Goal: Information Seeking & Learning: Find specific page/section

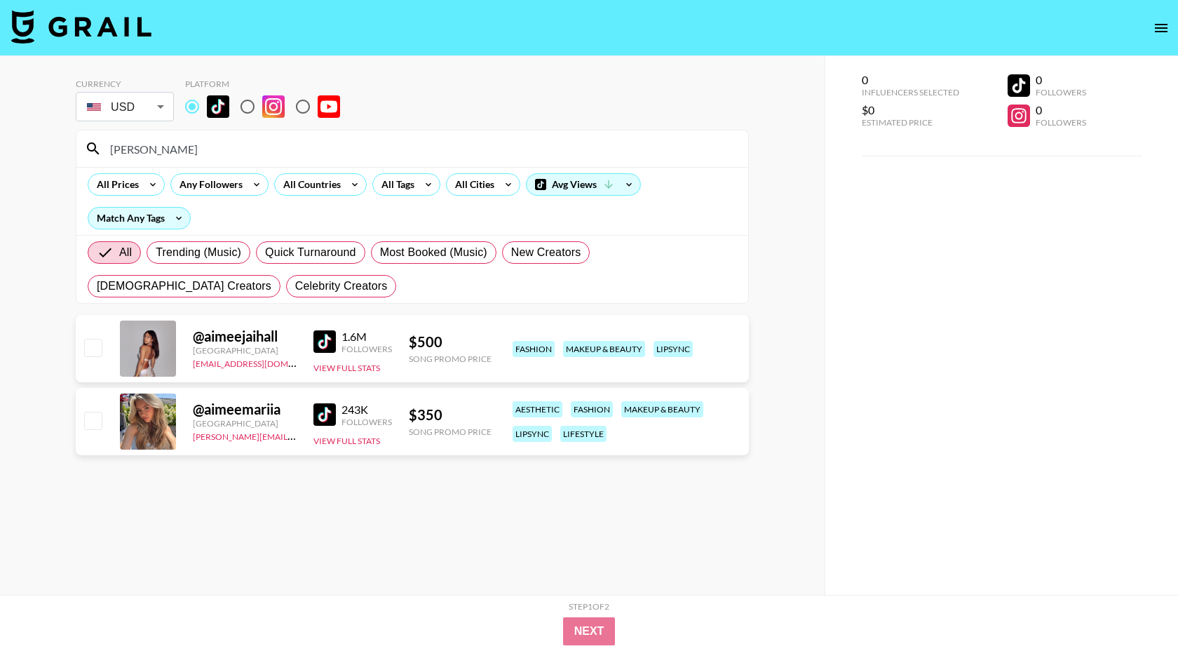
click at [198, 144] on input "[PERSON_NAME]" at bounding box center [421, 148] width 638 height 22
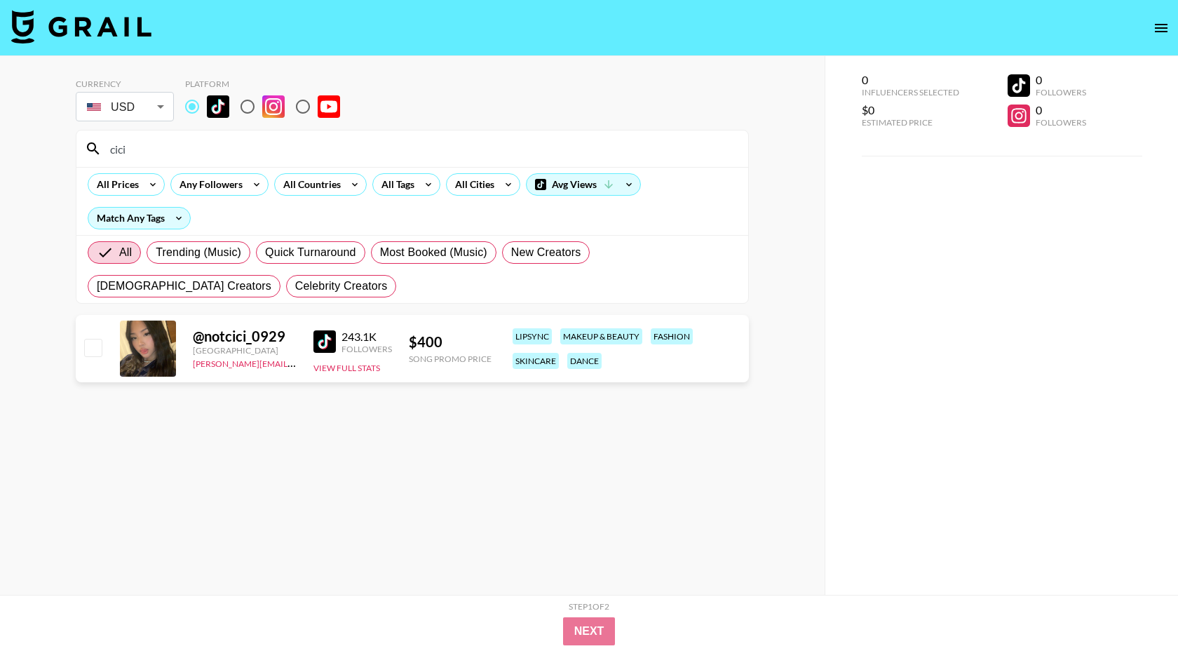
click at [291, 155] on input "cici" at bounding box center [421, 148] width 638 height 22
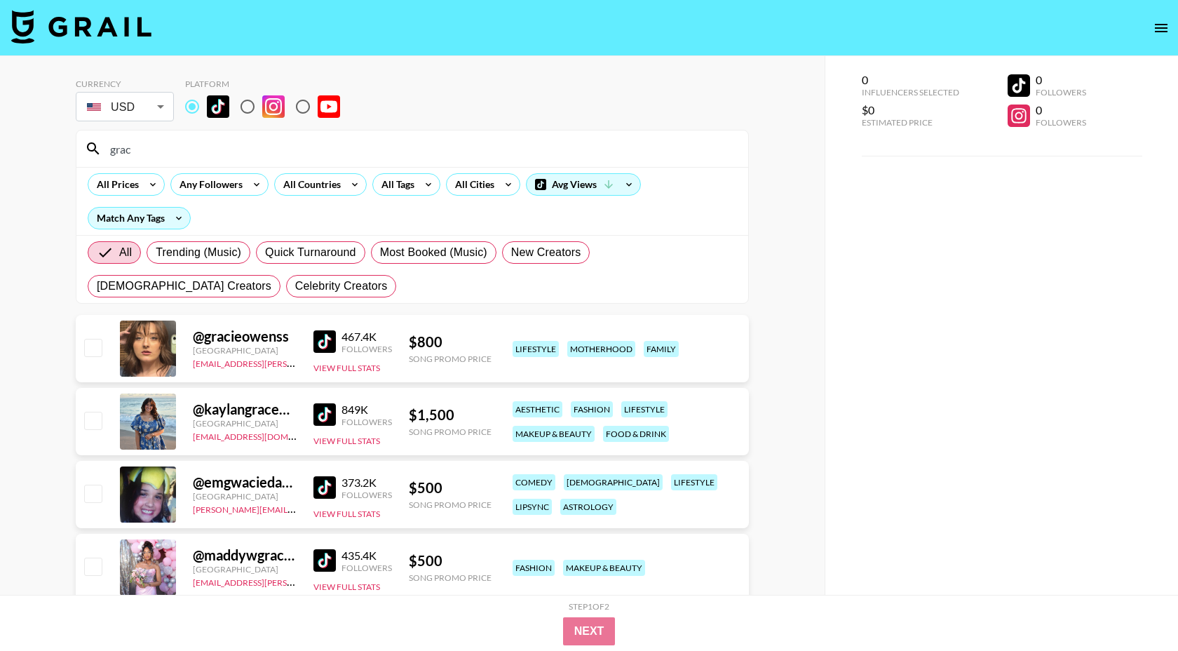
type input "grac"
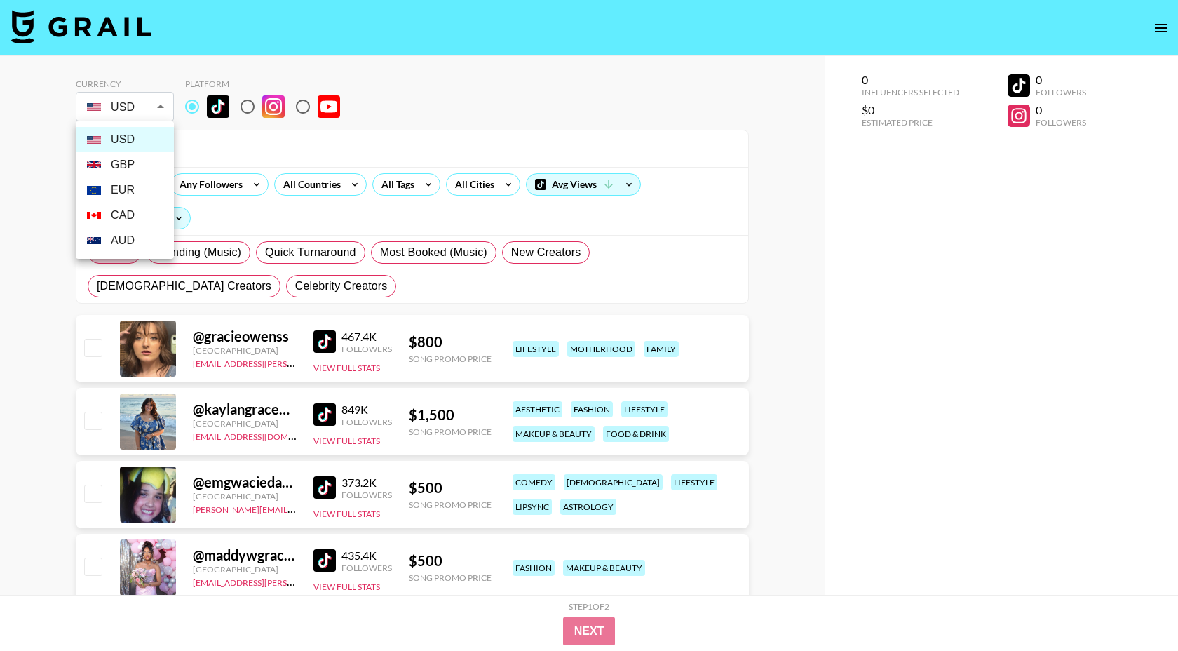
click at [143, 140] on li "USD" at bounding box center [125, 139] width 98 height 25
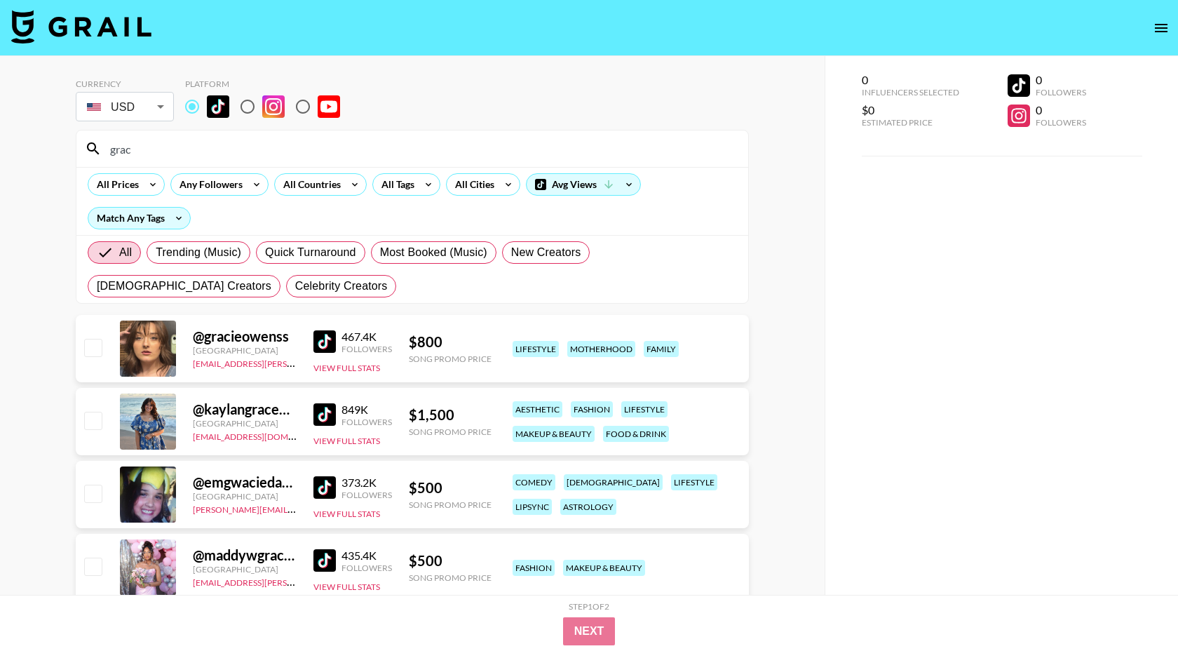
click at [233, 157] on input "grac" at bounding box center [421, 148] width 638 height 22
click at [178, 219] on icon at bounding box center [179, 218] width 22 height 21
click at [163, 301] on span "All Selected Tags" at bounding box center [141, 300] width 88 height 17
click at [97, 301] on input "All Selected Tags" at bounding box center [82, 300] width 29 height 29
radio input "true"
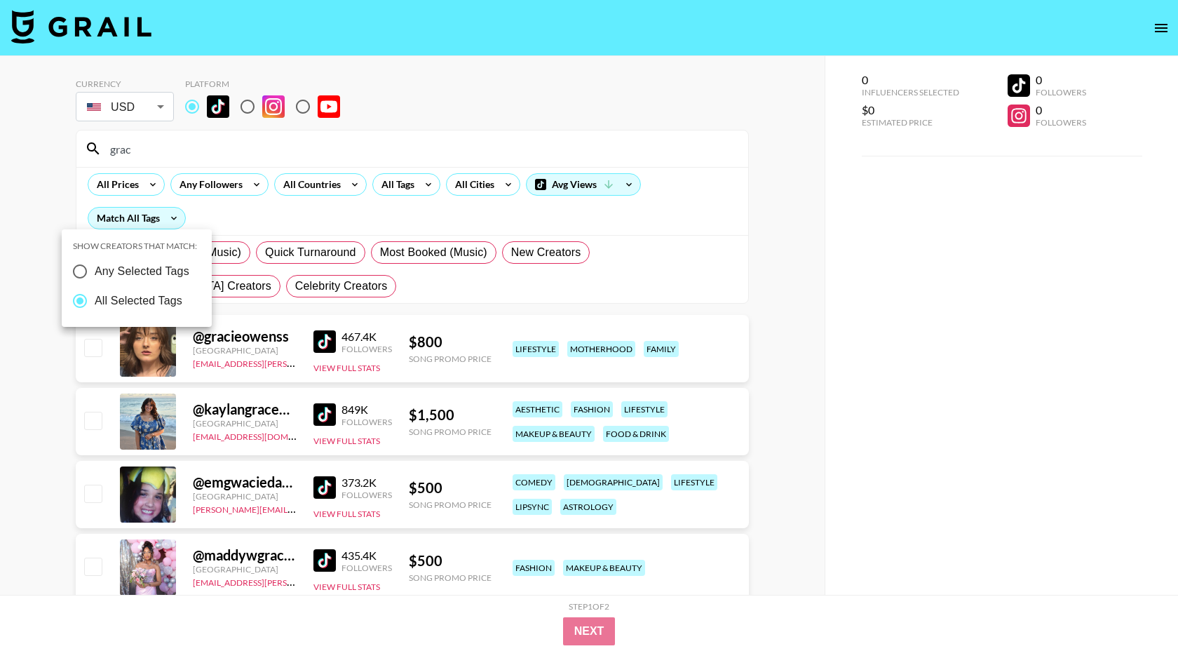
click at [131, 259] on label "Any Selected Tags" at bounding box center [127, 271] width 124 height 29
click at [95, 259] on input "Any Selected Tags" at bounding box center [79, 271] width 29 height 29
radio input "true"
radio input "false"
click at [198, 233] on div "Show Creators that match: Any Selected Tags All Selected Tags" at bounding box center [140, 277] width 150 height 97
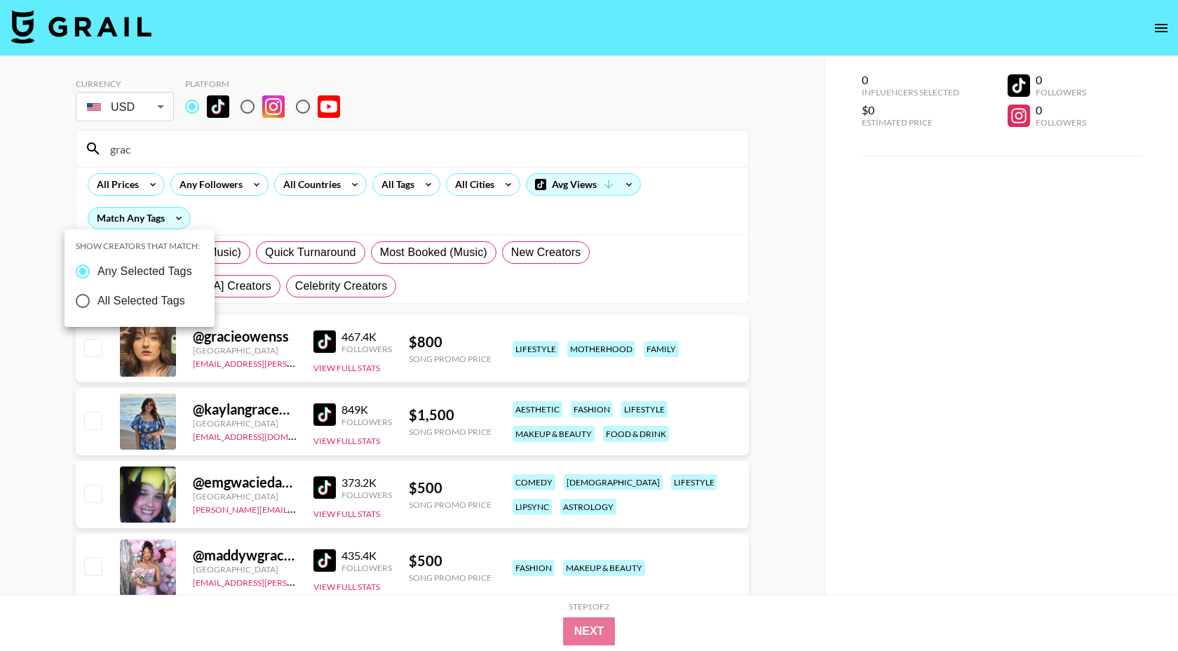
click at [231, 215] on div at bounding box center [589, 325] width 1178 height 651
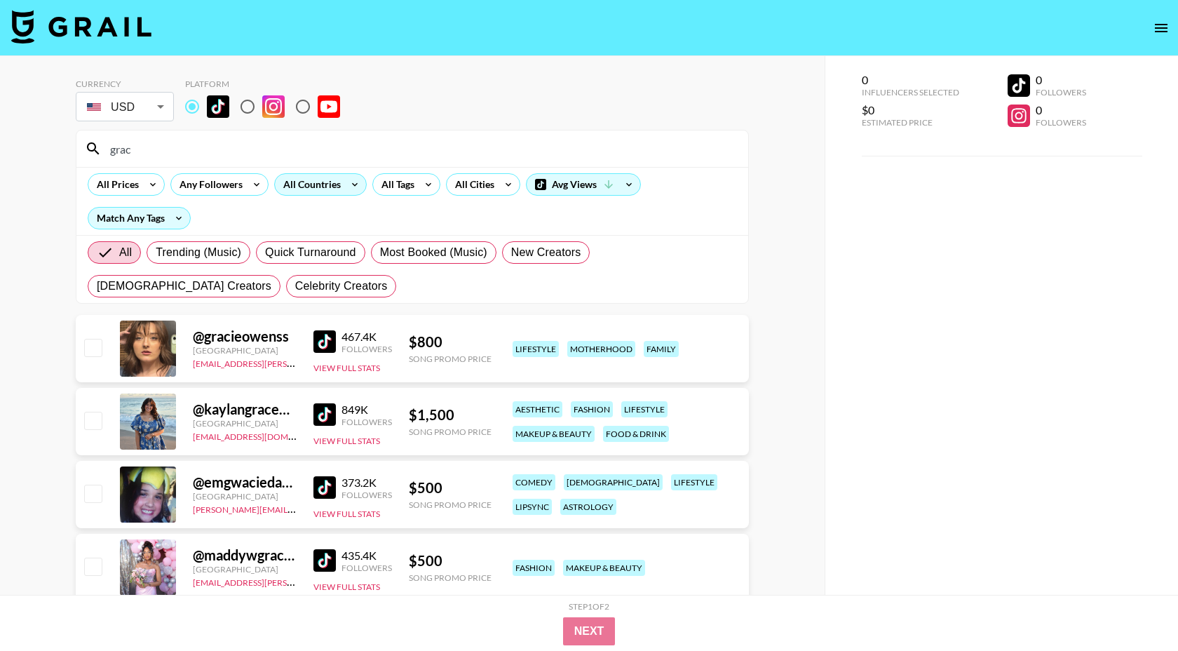
click at [339, 184] on div "All Countries" at bounding box center [309, 184] width 69 height 21
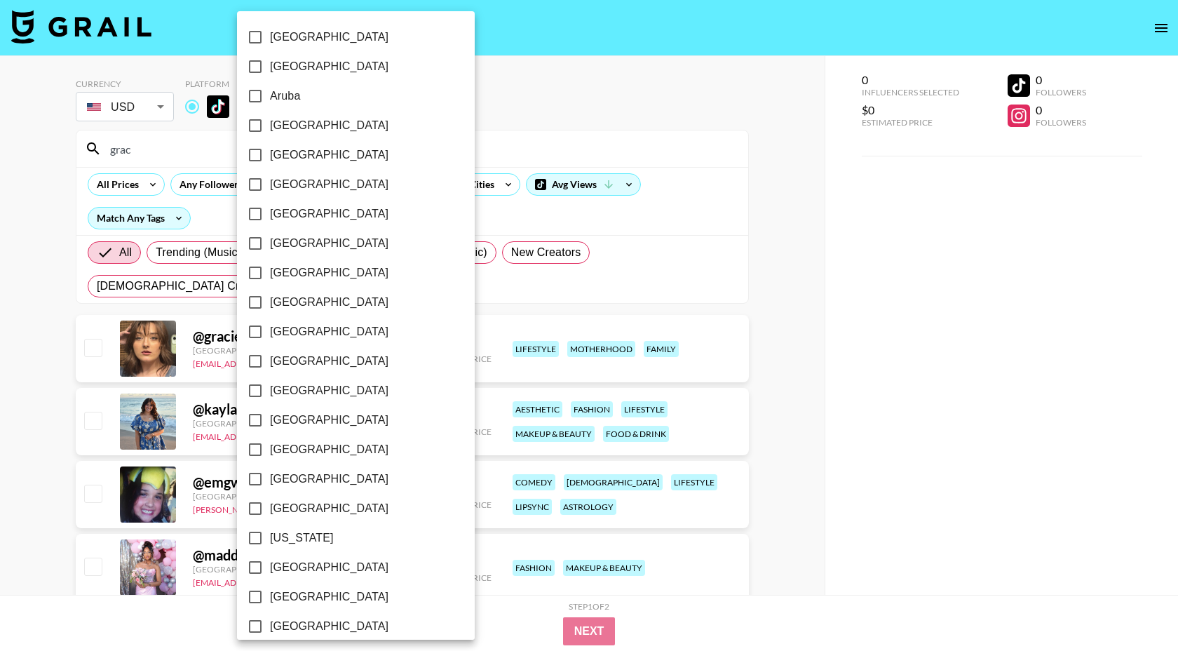
click at [301, 135] on label "Australia" at bounding box center [347, 125] width 212 height 29
click at [270, 135] on input "Australia" at bounding box center [255, 125] width 29 height 29
checkbox input "true"
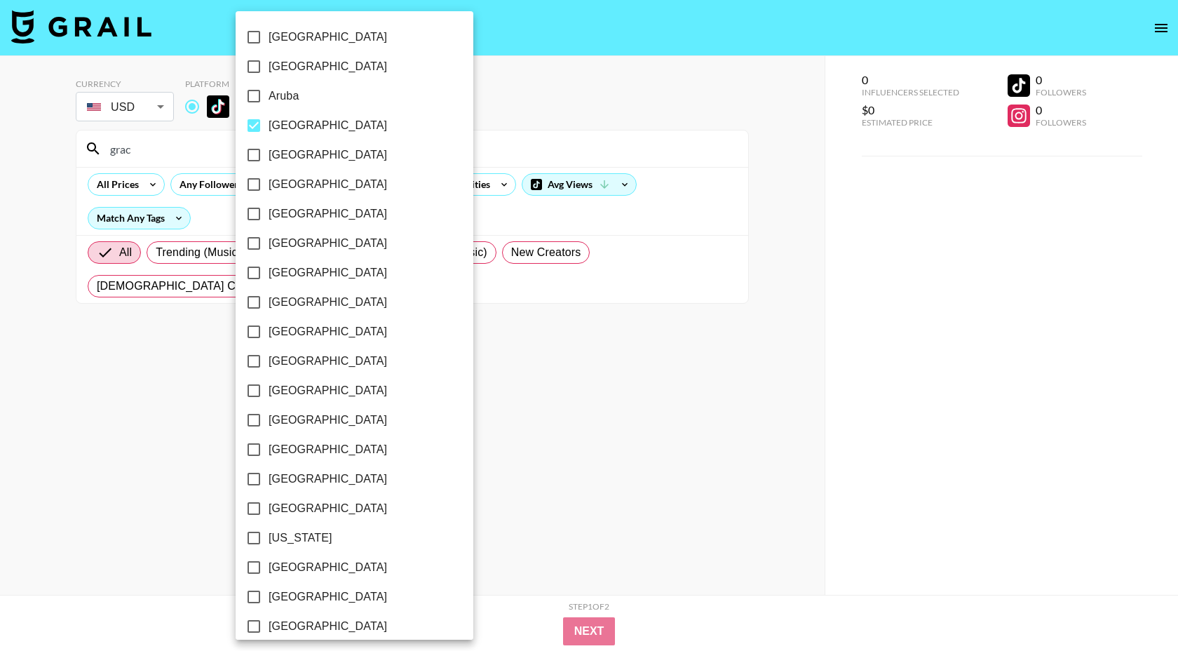
click at [182, 144] on div at bounding box center [589, 325] width 1178 height 651
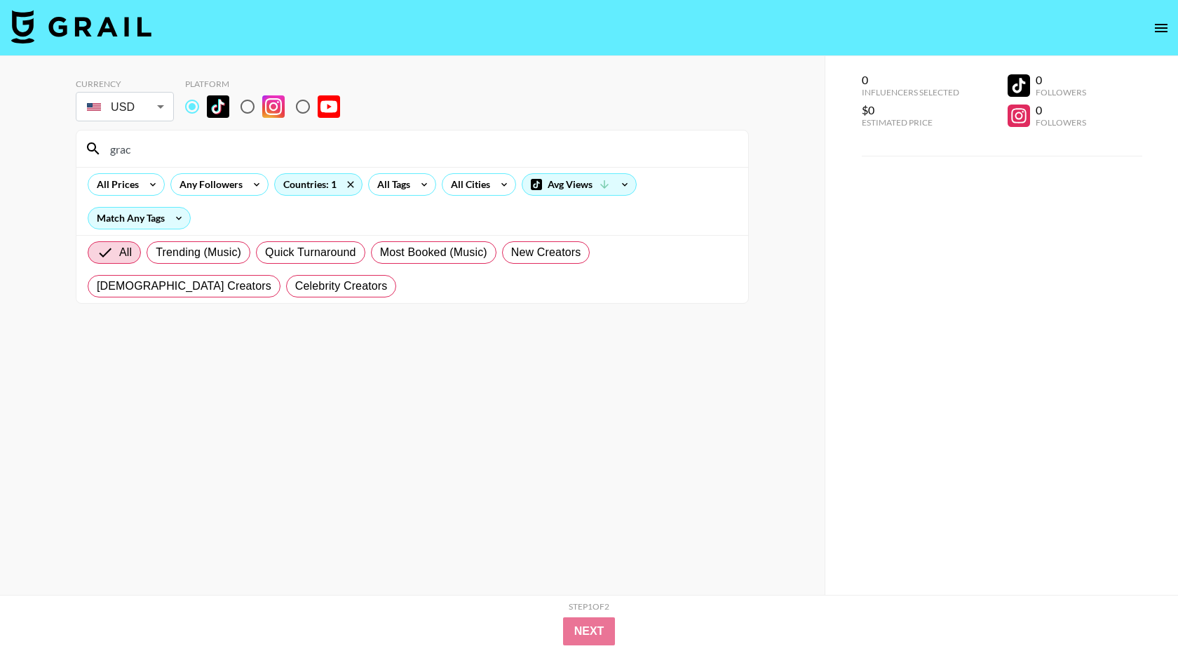
click at [169, 154] on input "grac" at bounding box center [421, 148] width 638 height 22
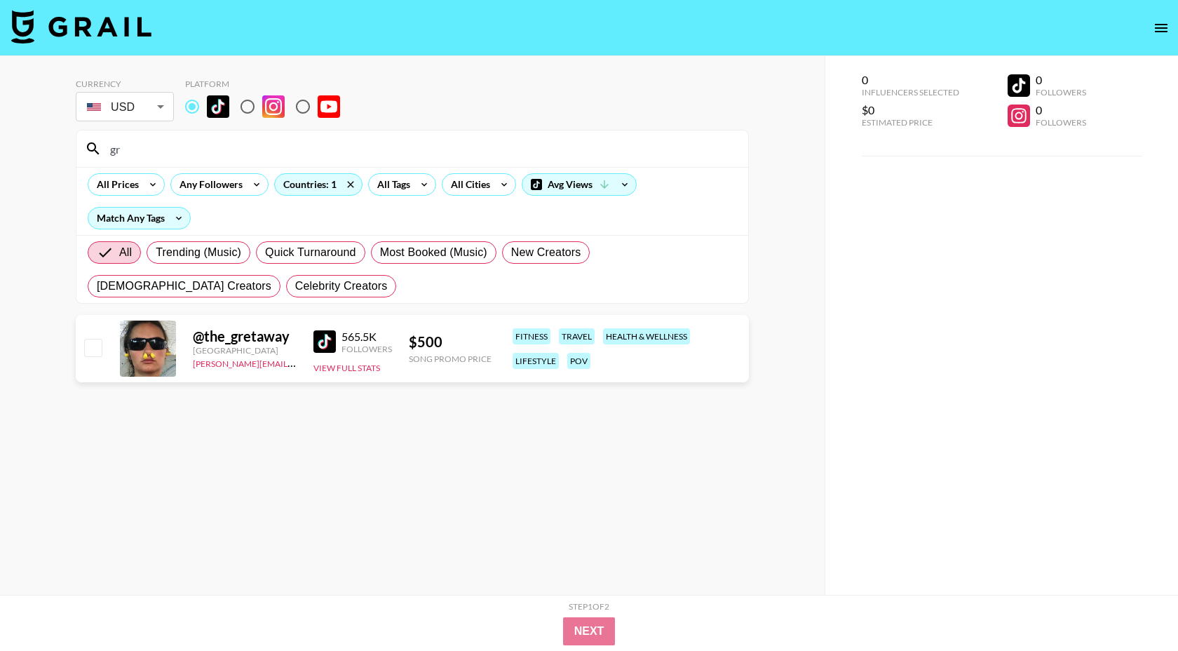
type input "g"
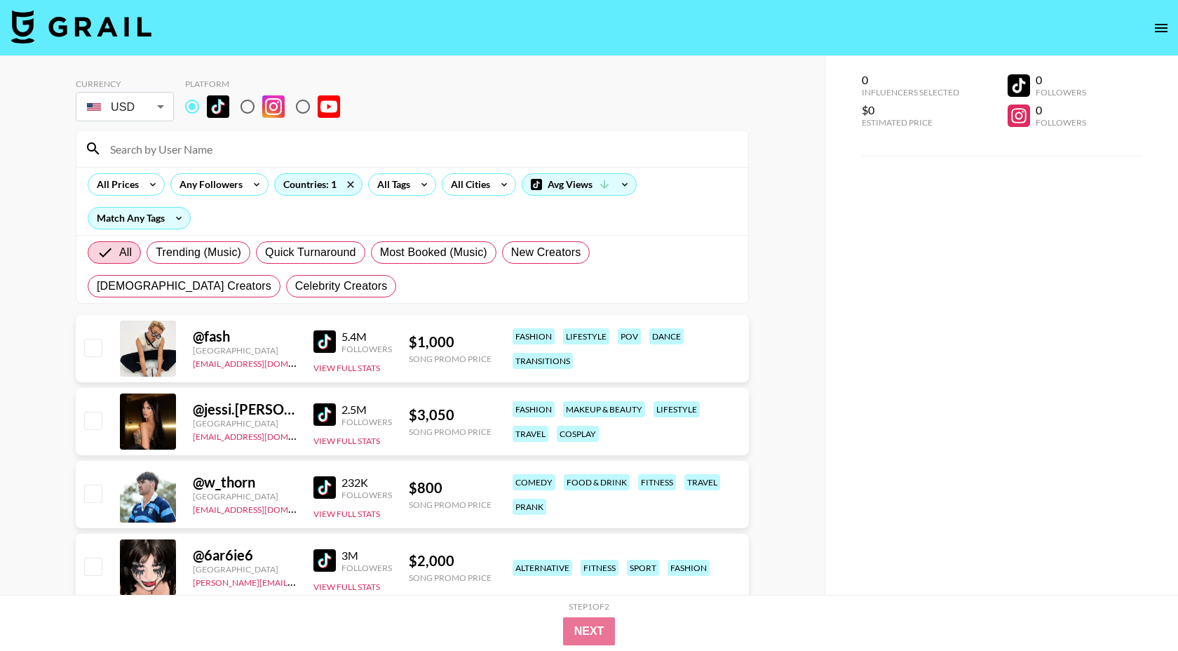
click at [229, 149] on input at bounding box center [421, 148] width 638 height 22
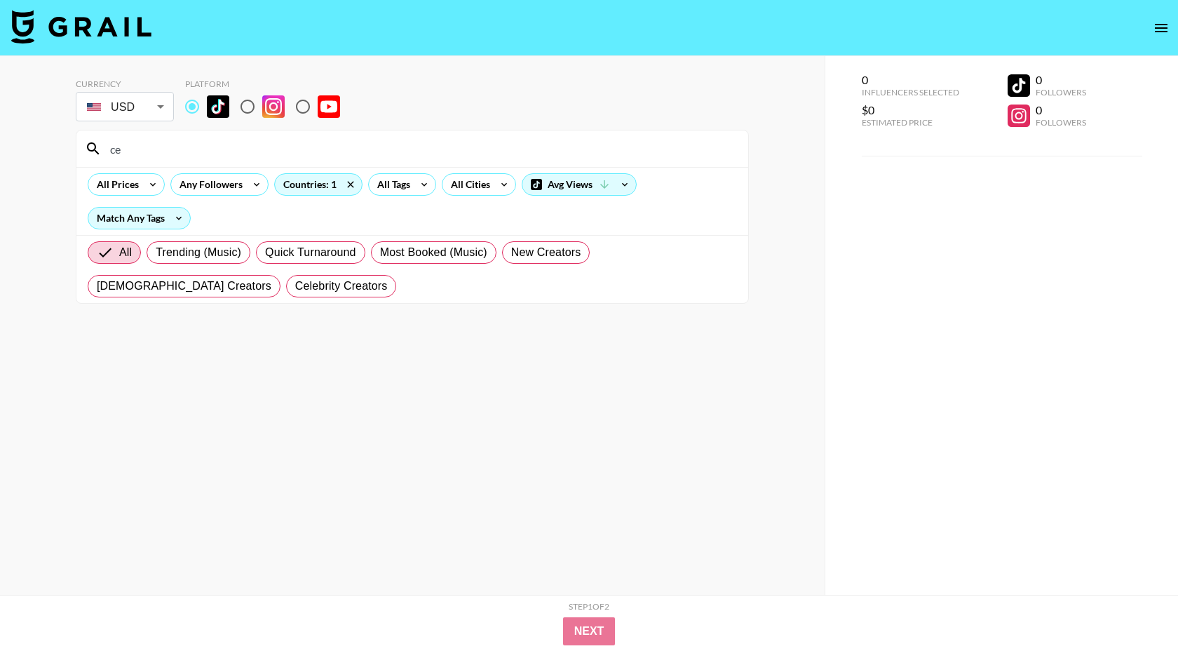
type input "c"
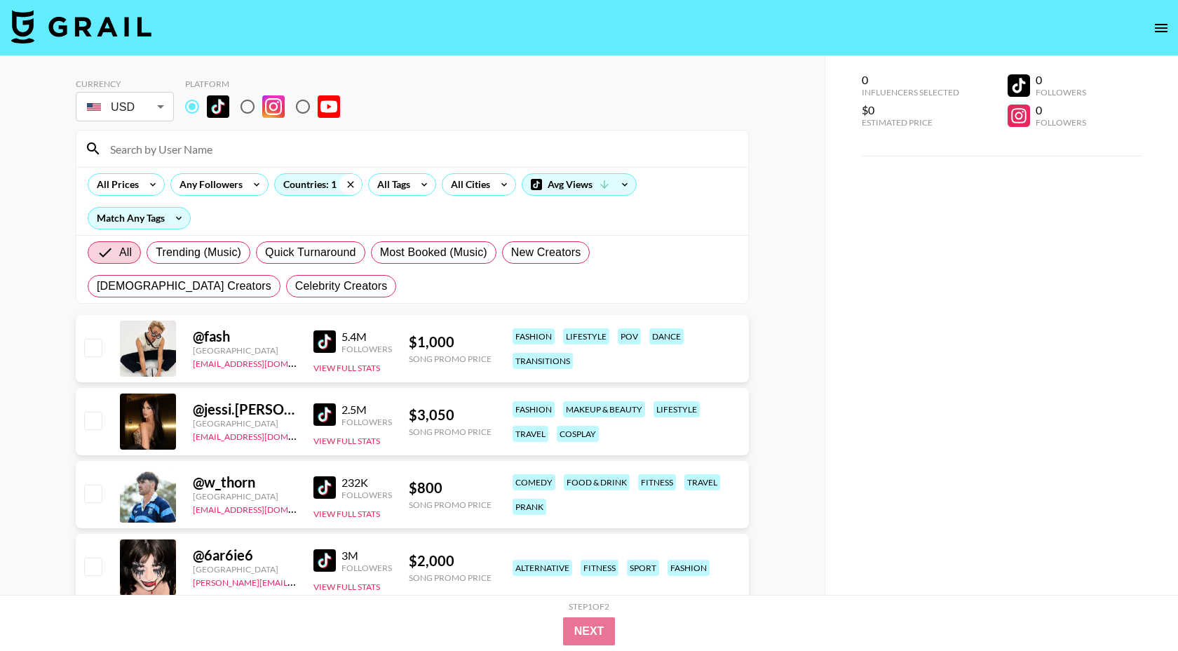
click at [351, 182] on icon at bounding box center [350, 184] width 6 height 6
click at [294, 152] on input at bounding box center [421, 148] width 638 height 22
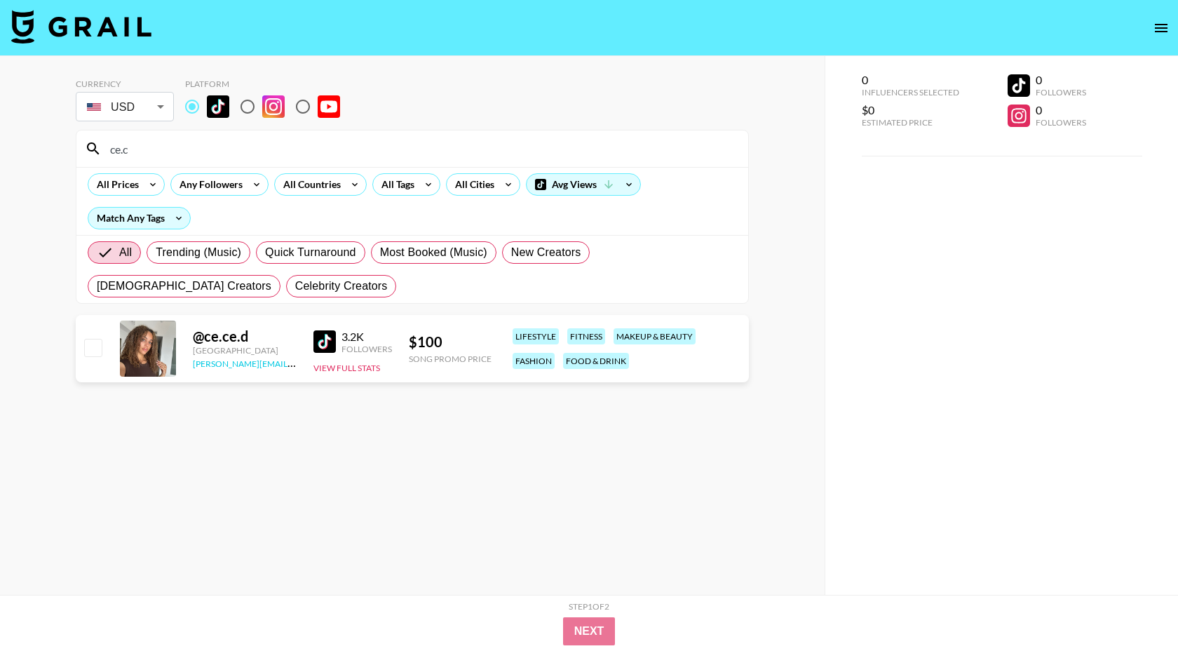
type input "ce.c"
click at [261, 364] on link "archie@grail-talent.com" at bounding box center [297, 361] width 208 height 13
click at [306, 186] on div "All Countries" at bounding box center [309, 184] width 69 height 21
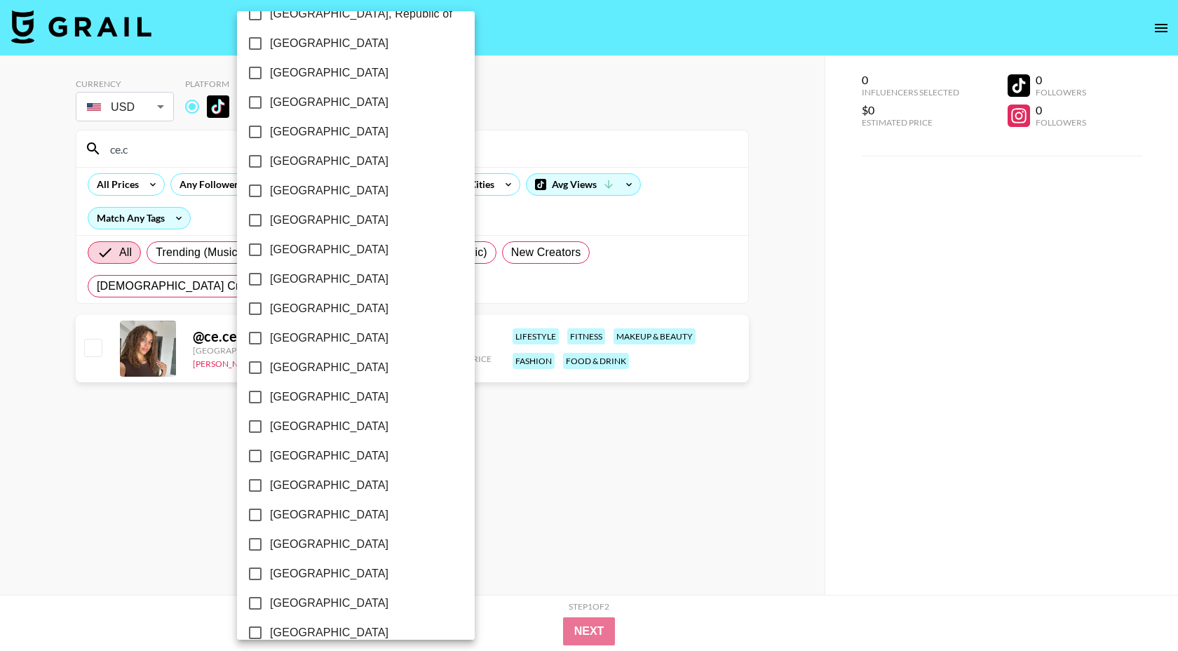
scroll to position [819, 0]
click at [301, 132] on span "Netherlands" at bounding box center [329, 131] width 118 height 17
click at [270, 132] on input "Netherlands" at bounding box center [255, 130] width 29 height 29
checkbox input "true"
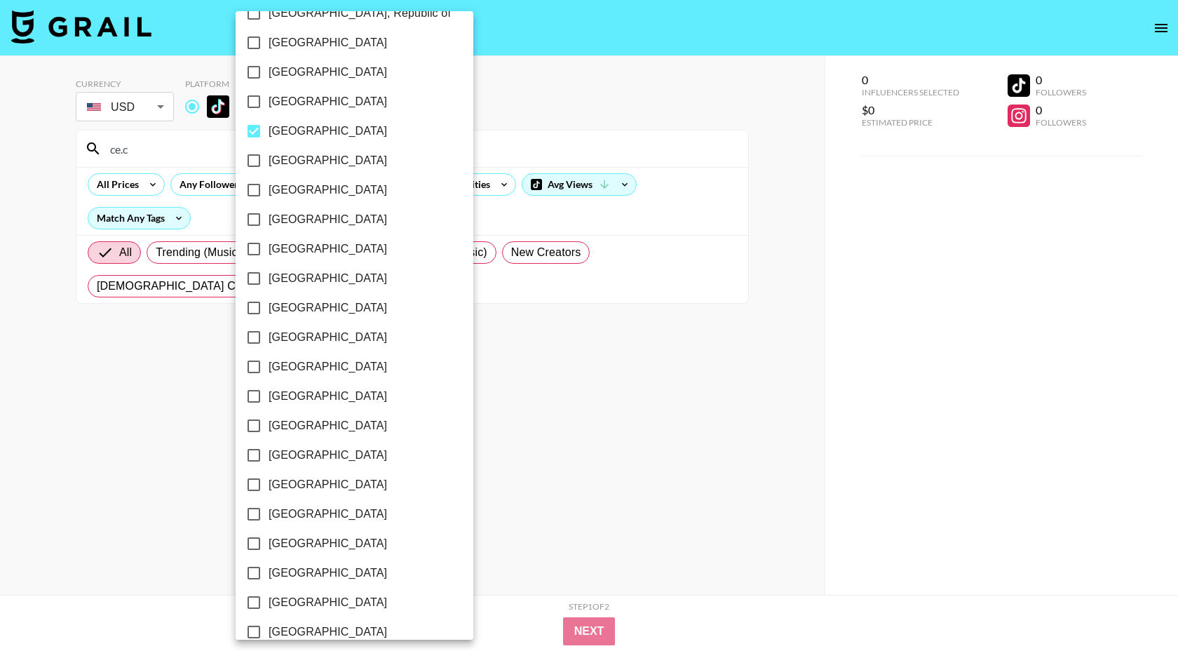
click at [529, 145] on div at bounding box center [589, 325] width 1178 height 651
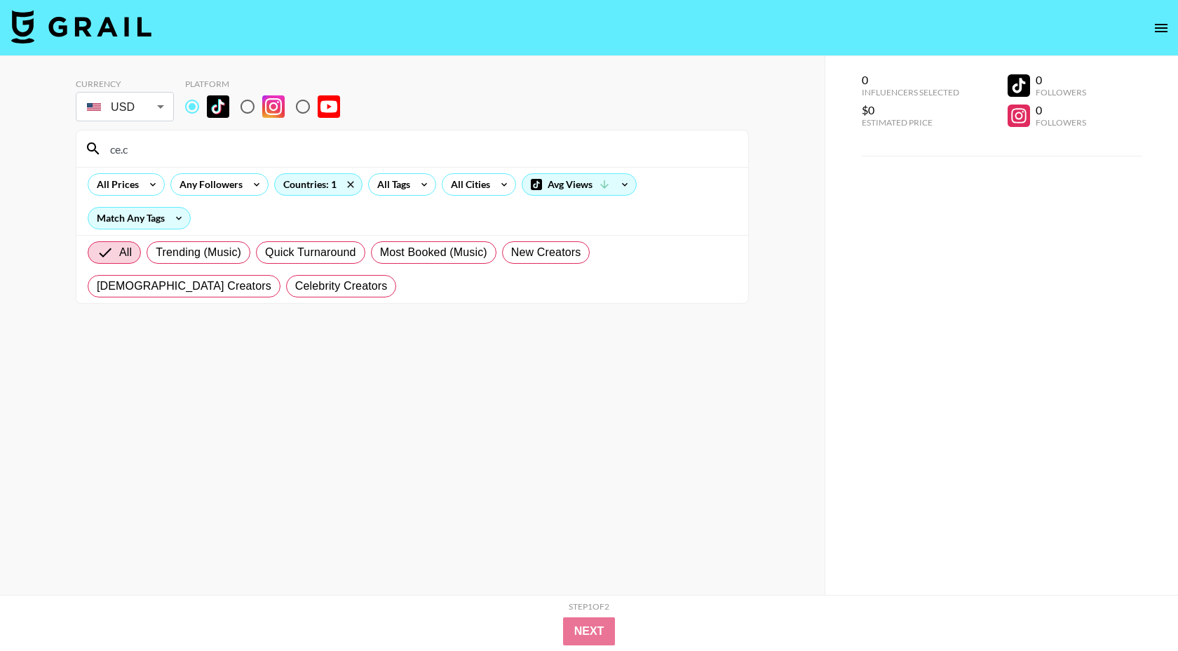
click at [138, 145] on input "ce.c" at bounding box center [421, 148] width 638 height 22
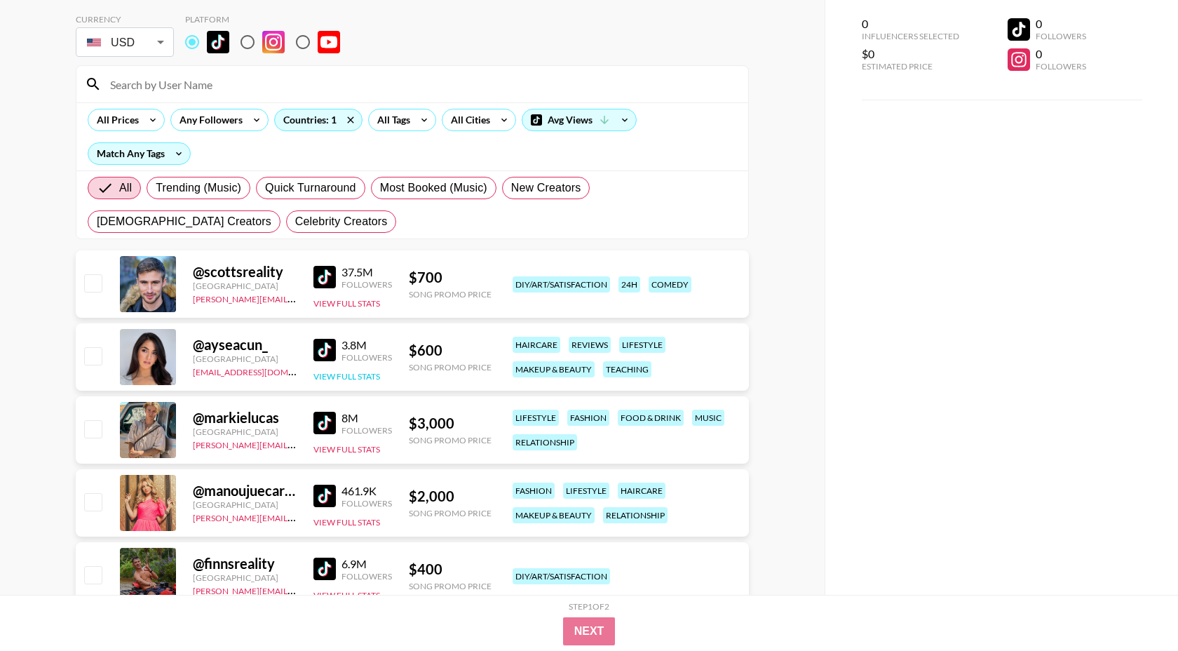
scroll to position [71, 0]
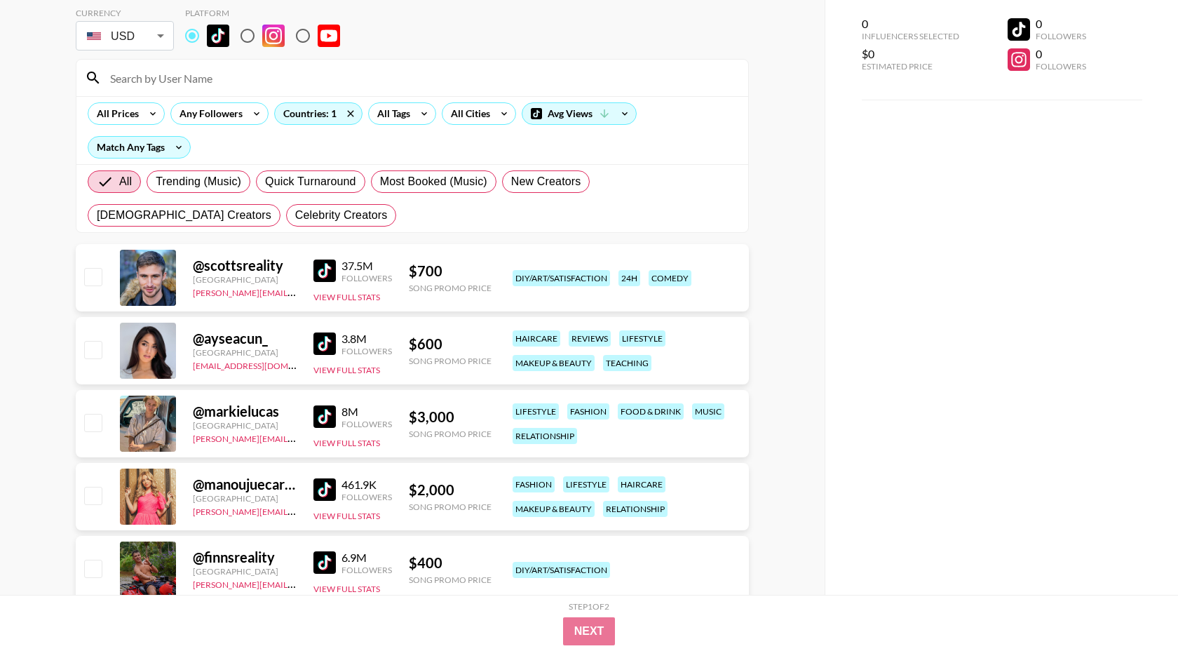
click at [325, 346] on img at bounding box center [324, 343] width 22 height 22
click at [331, 412] on img at bounding box center [324, 416] width 22 height 22
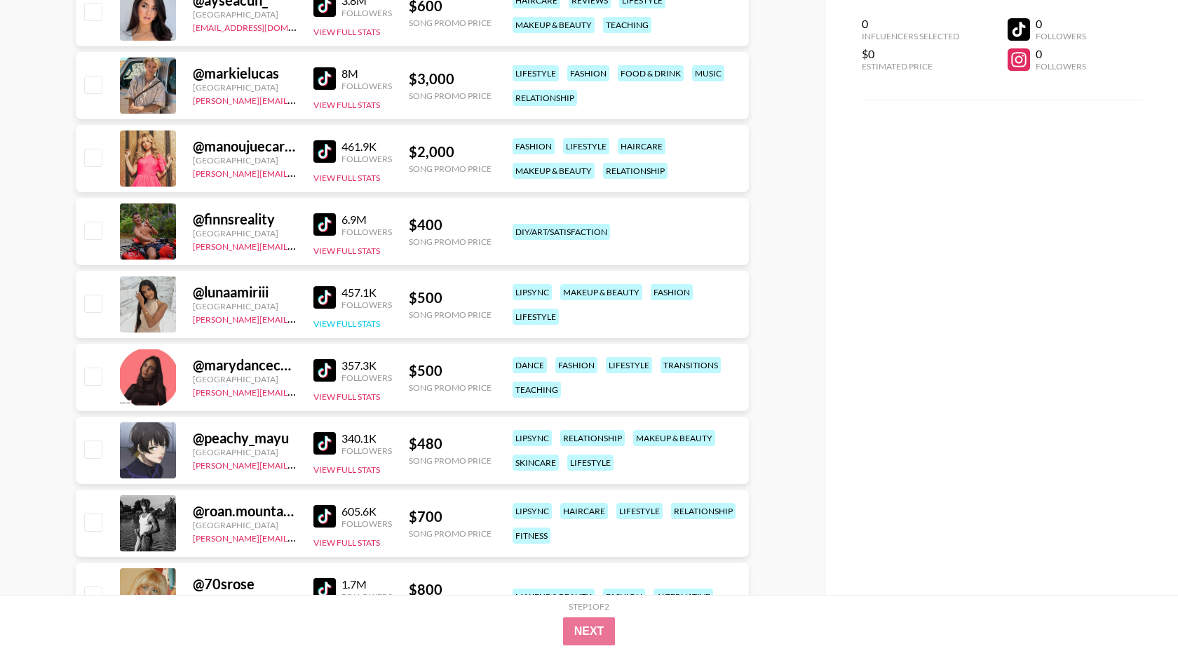
scroll to position [0, 0]
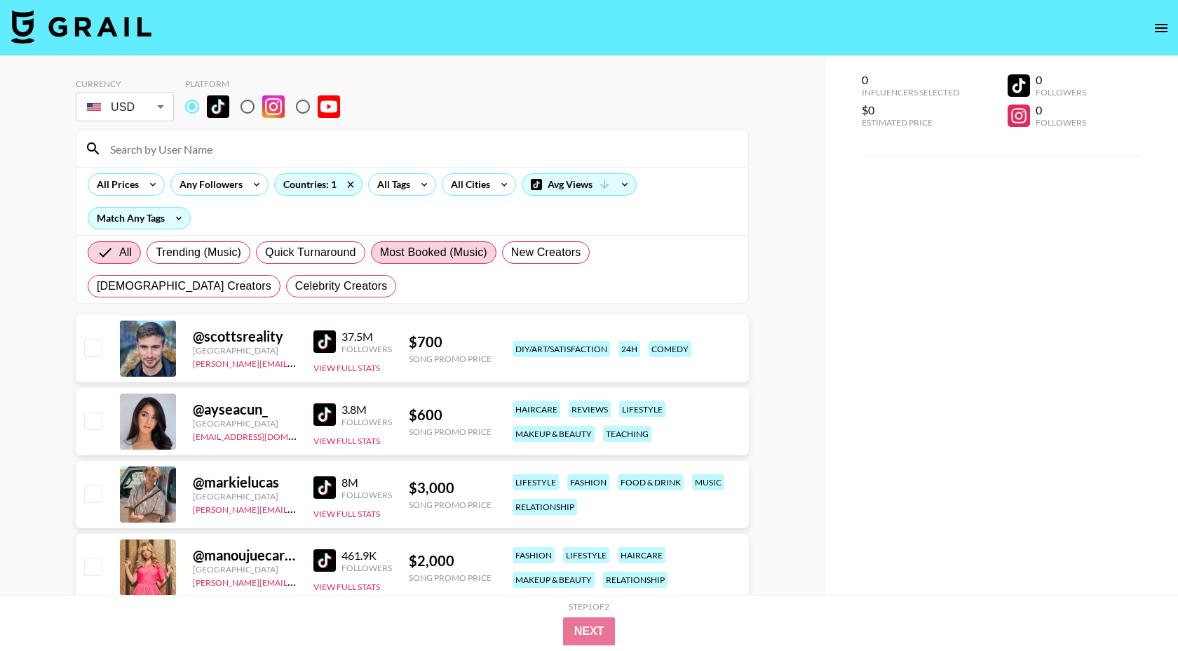
click at [401, 255] on span "Most Booked (Music)" at bounding box center [433, 252] width 107 height 17
click at [380, 252] on input "Most Booked (Music)" at bounding box center [380, 252] width 0 height 0
radio input "true"
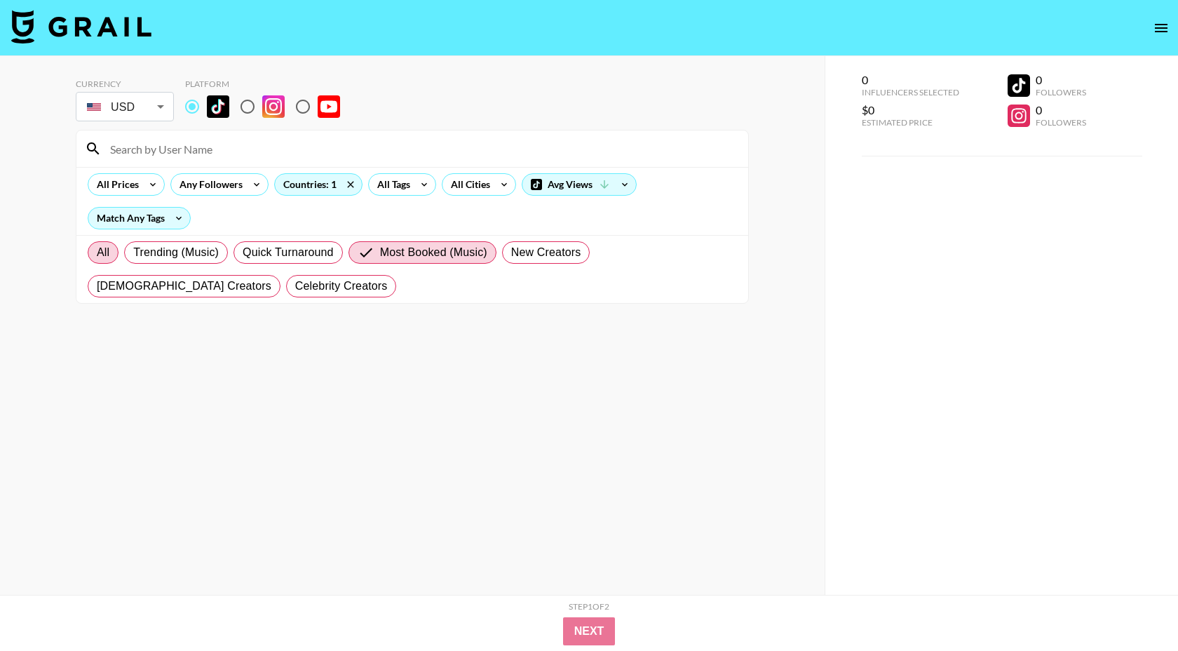
click at [108, 258] on span "All" at bounding box center [103, 252] width 13 height 17
click at [97, 252] on input "All" at bounding box center [97, 252] width 0 height 0
radio input "true"
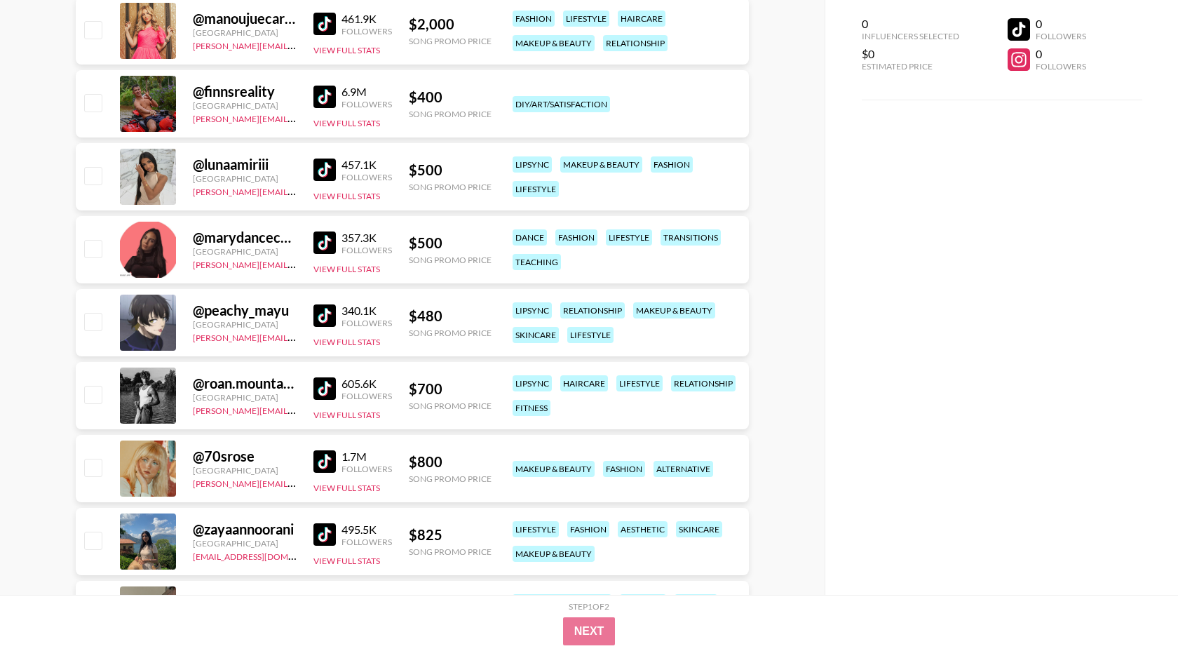
scroll to position [581, 0]
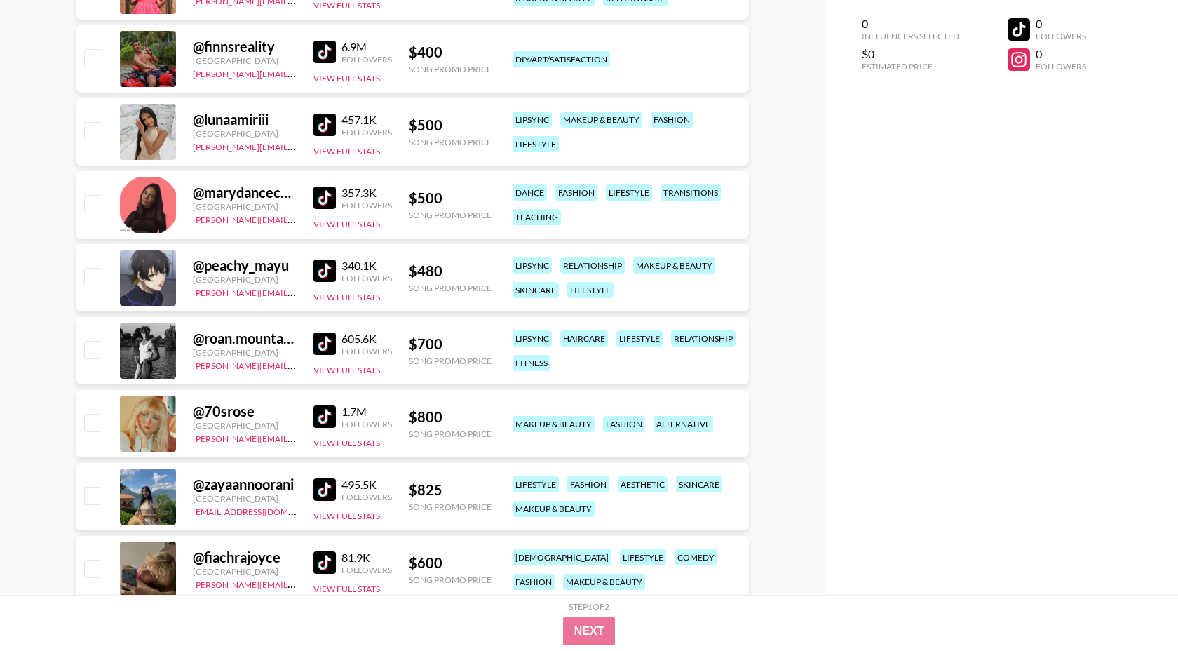
click at [330, 275] on img at bounding box center [324, 270] width 22 height 22
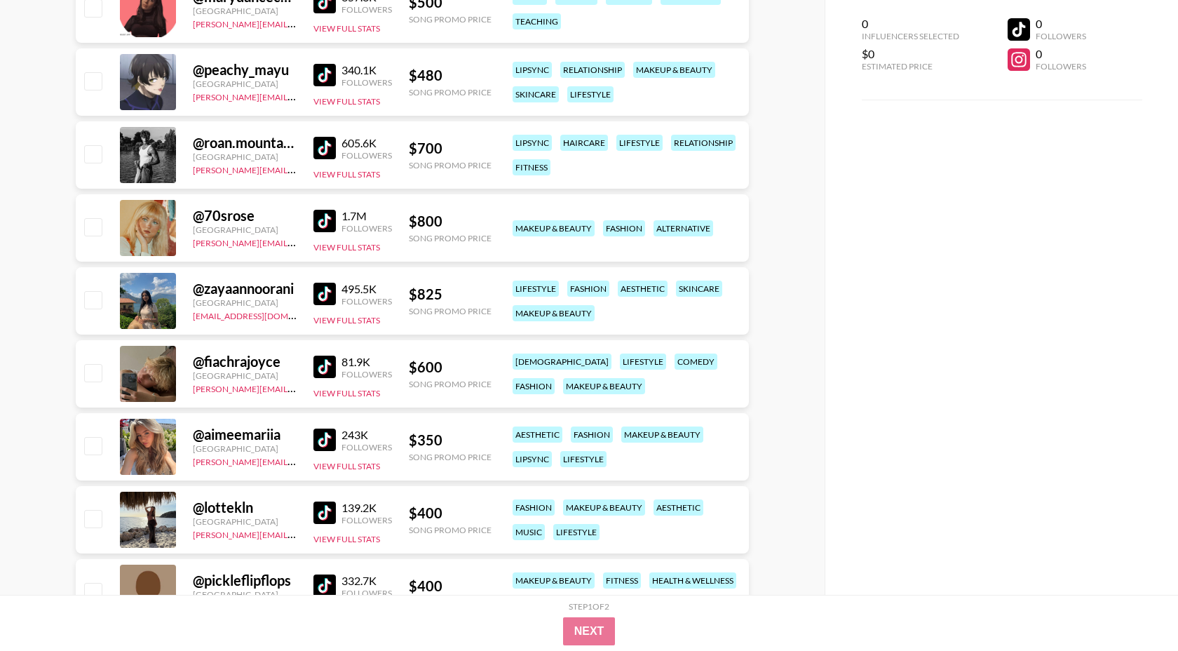
scroll to position [783, 0]
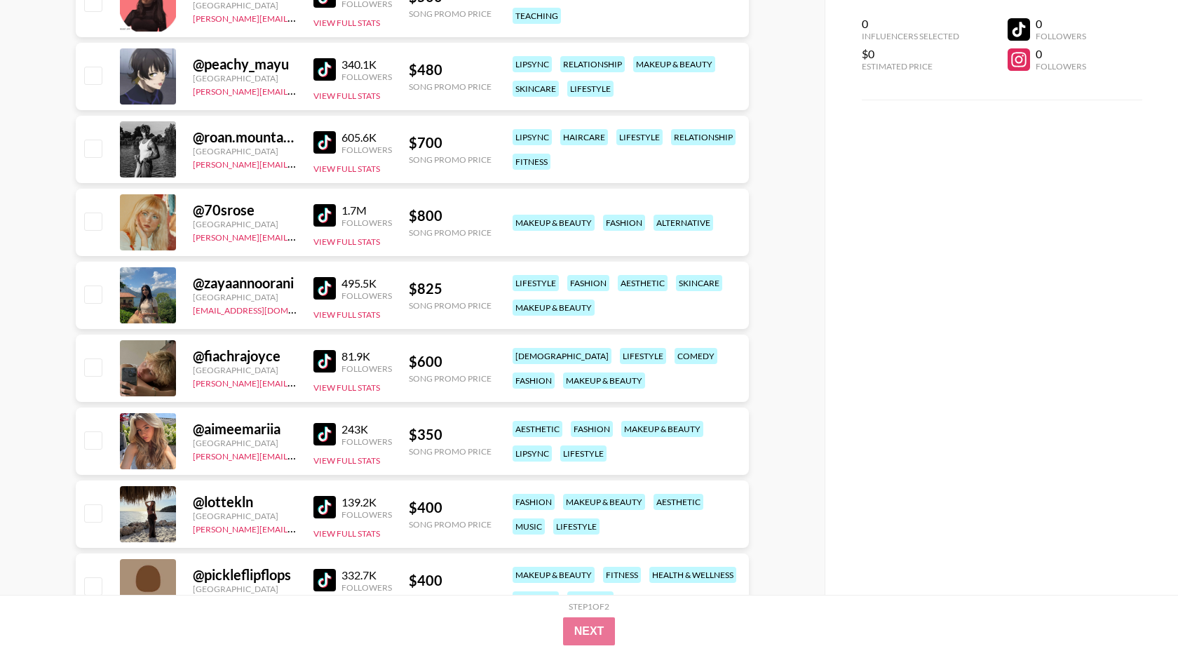
click at [328, 288] on img at bounding box center [324, 288] width 22 height 22
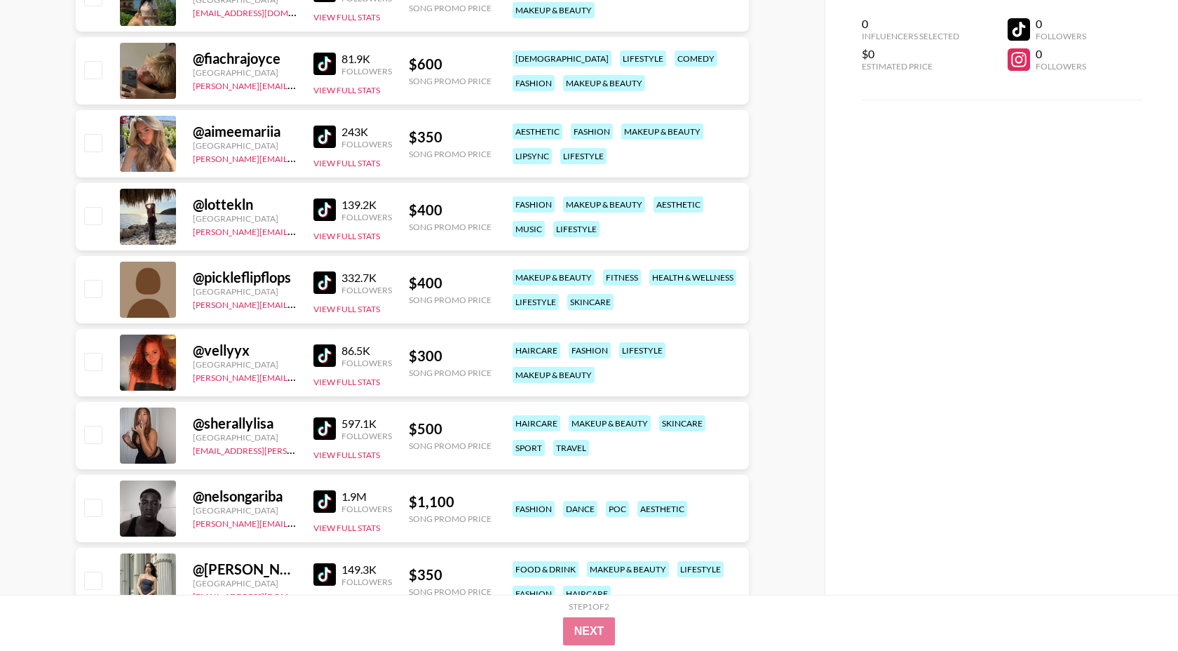
scroll to position [1139, 0]
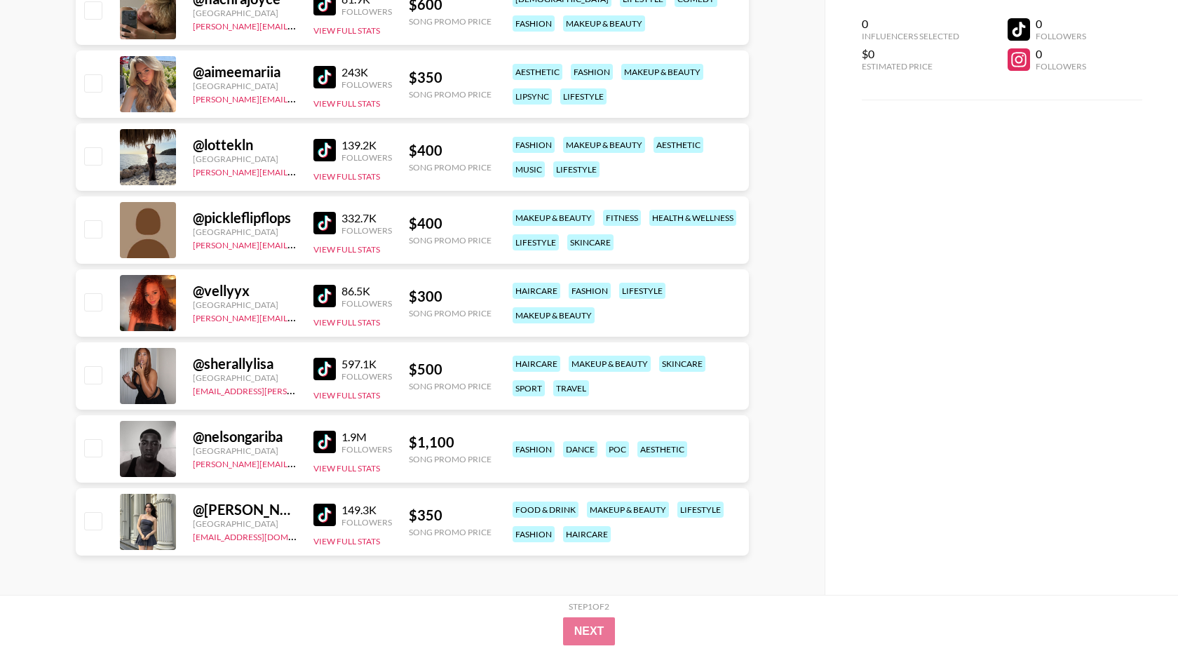
click at [332, 372] on img at bounding box center [324, 369] width 22 height 22
click at [325, 515] on img at bounding box center [324, 514] width 22 height 22
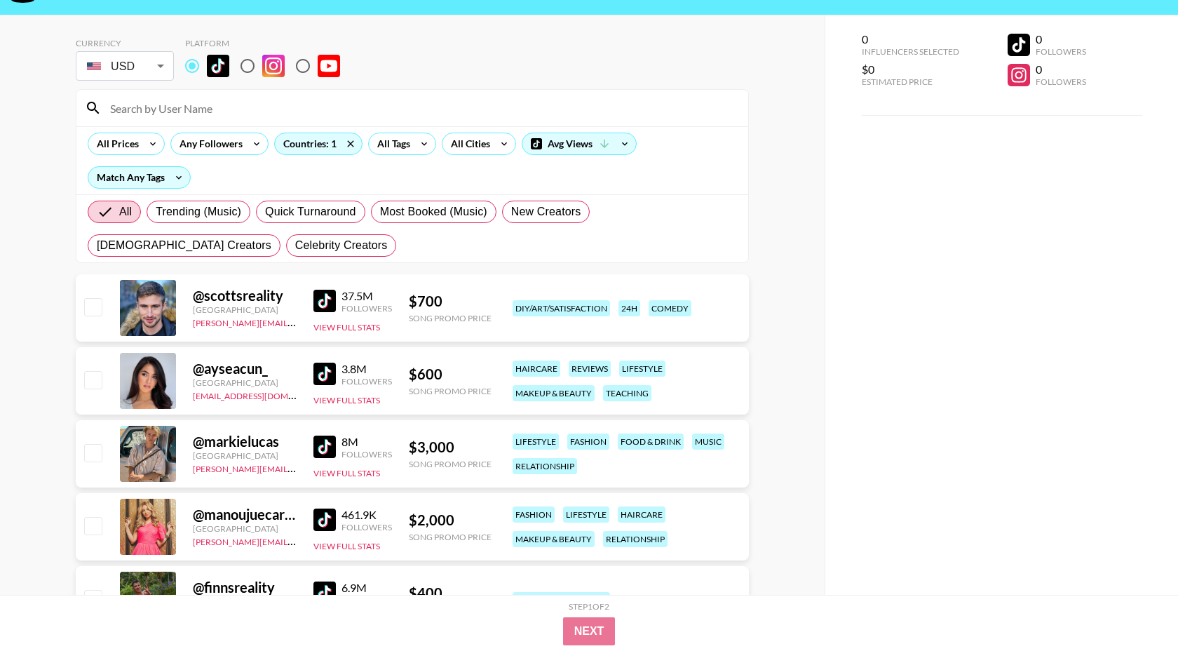
scroll to position [0, 0]
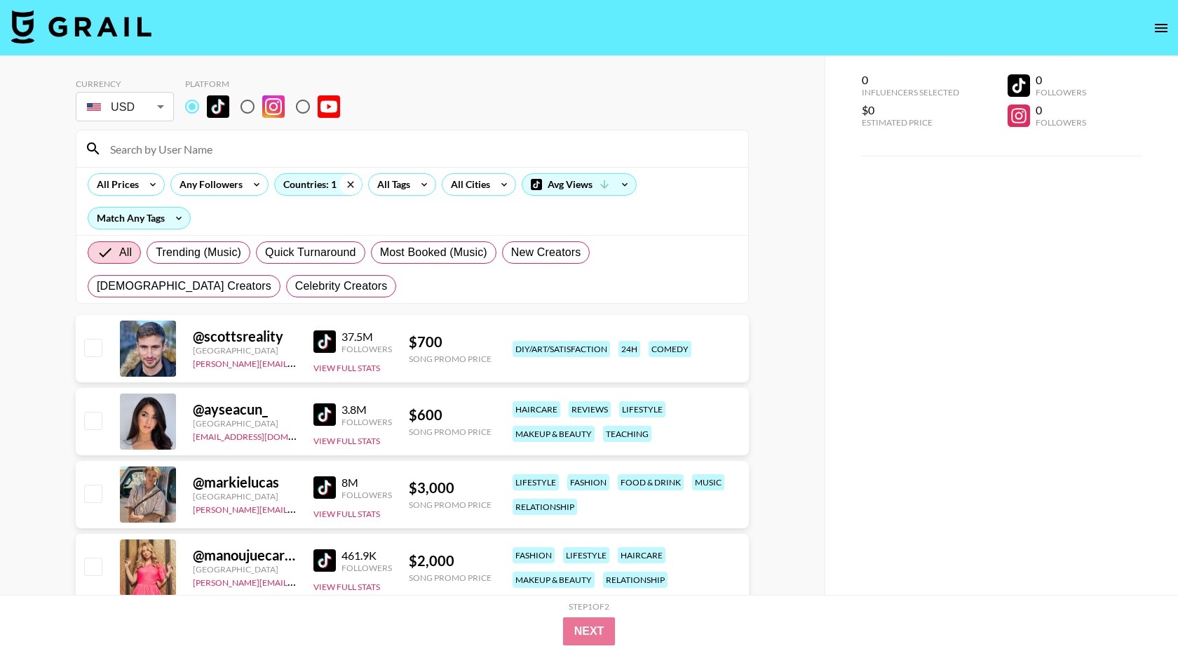
click at [348, 186] on icon at bounding box center [350, 184] width 22 height 21
click at [294, 145] on input at bounding box center [421, 148] width 638 height 22
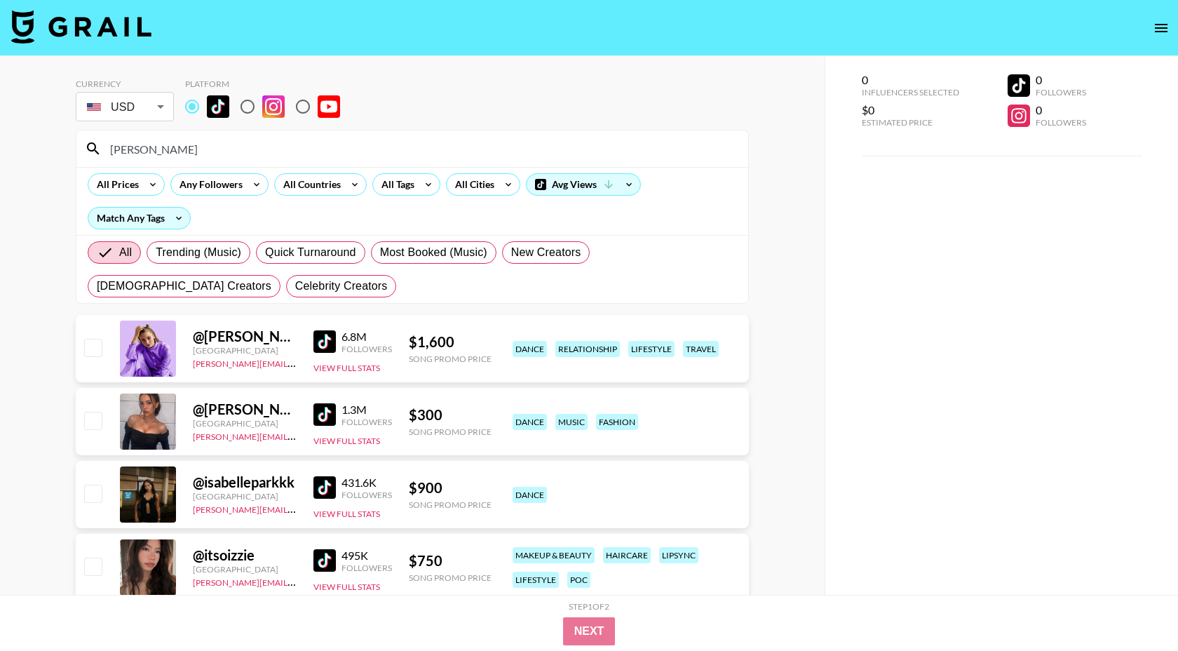
type input "isabell"
click at [323, 413] on img at bounding box center [324, 414] width 22 height 22
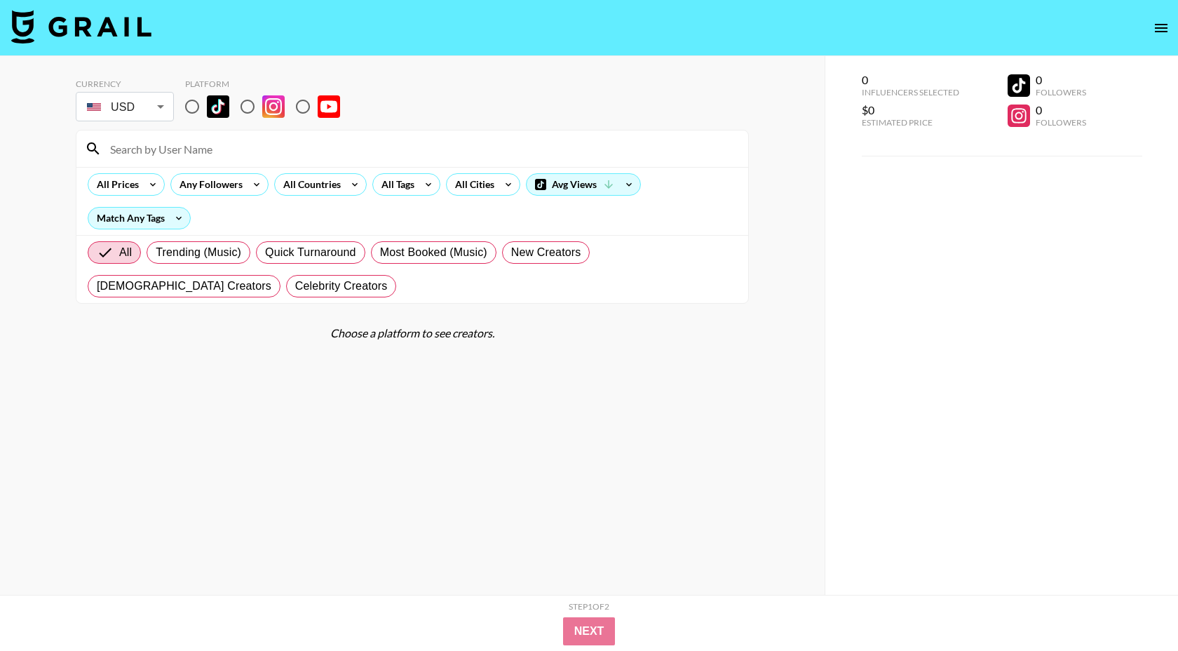
click at [325, 147] on input at bounding box center [421, 148] width 638 height 22
type input "ce.ce"
click at [181, 128] on section "Currency USD USD ​ Platform ce.ce All Prices Any Followers All Countries All Ta…" at bounding box center [412, 185] width 673 height 236
click at [185, 124] on section "Currency USD USD ​ Platform ce.ce All Prices Any Followers All Countries All Ta…" at bounding box center [412, 185] width 673 height 236
click at [191, 109] on input "radio" at bounding box center [191, 106] width 29 height 29
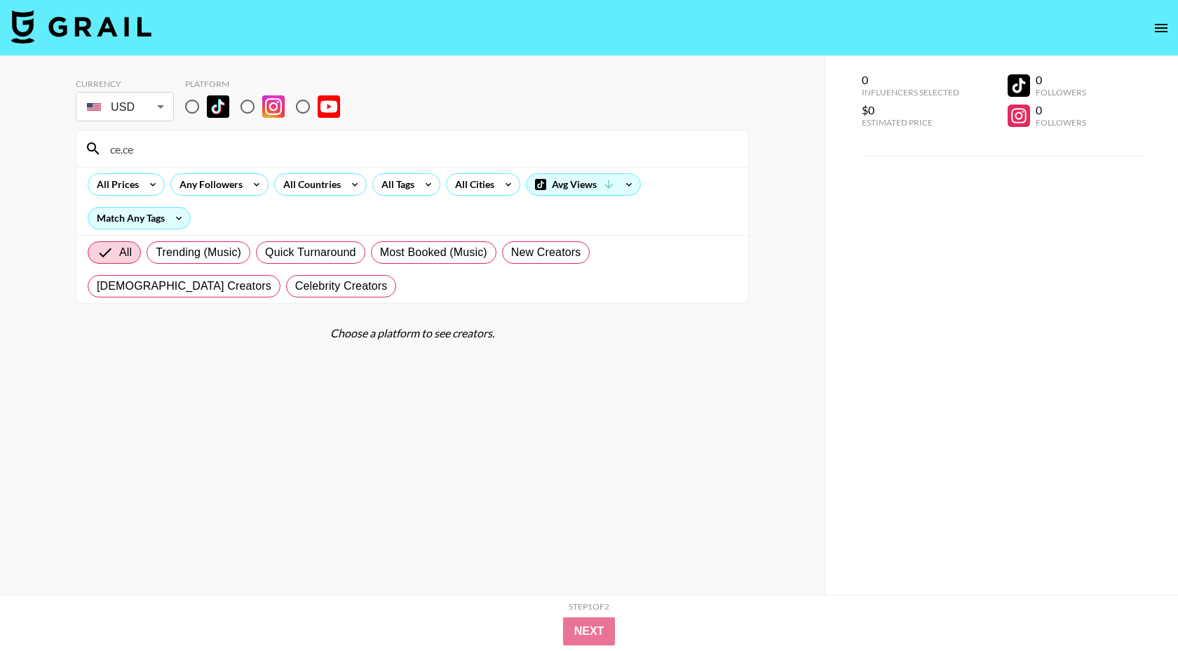
radio input "true"
click at [191, 104] on input "radio" at bounding box center [191, 106] width 29 height 29
click at [160, 160] on div "ce.ce" at bounding box center [412, 148] width 672 height 36
click at [122, 152] on input "ce.ce" at bounding box center [421, 148] width 638 height 22
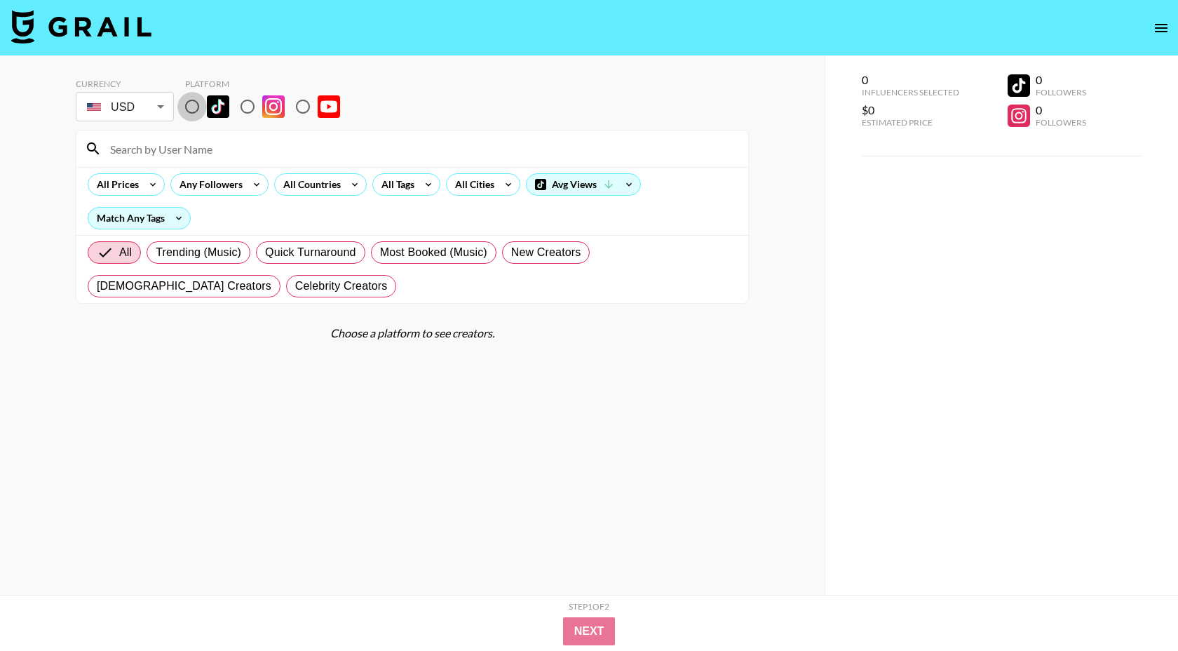
click at [191, 111] on input "radio" at bounding box center [191, 106] width 29 height 29
radio input "true"
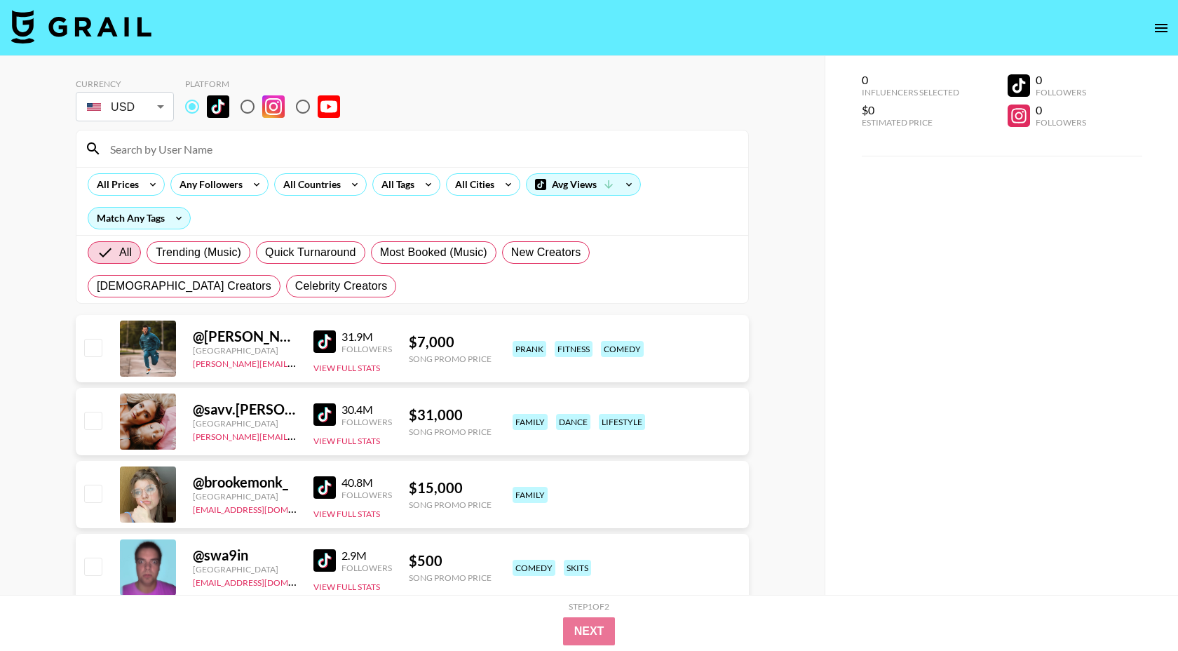
click at [152, 156] on input at bounding box center [421, 148] width 638 height 22
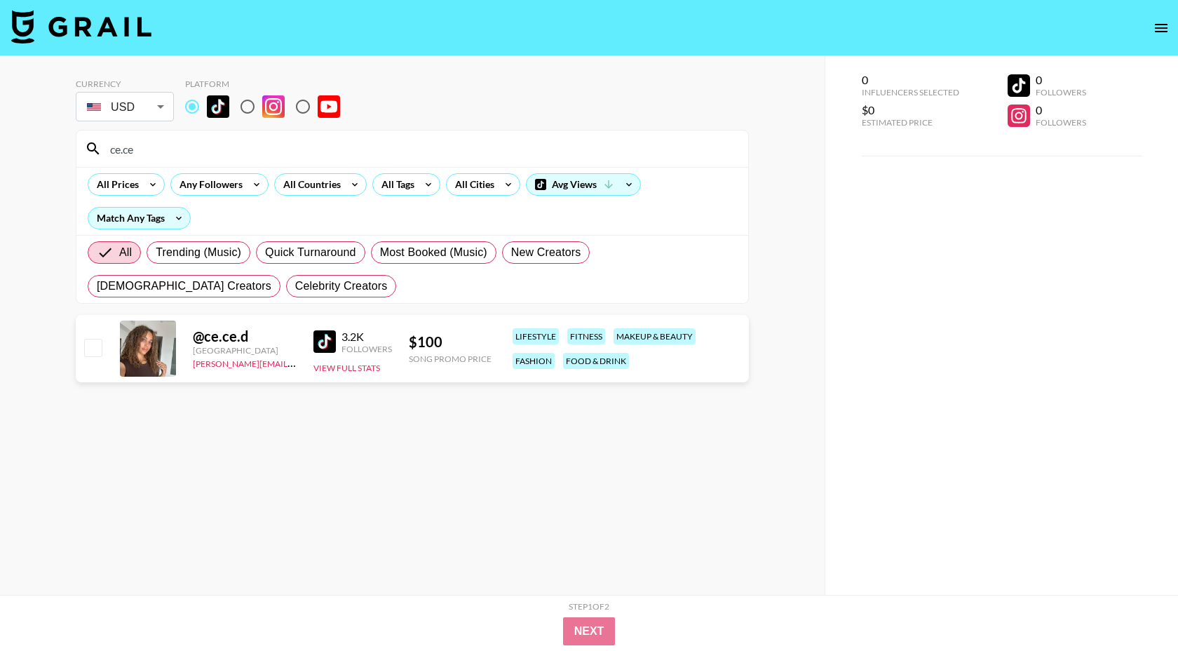
type input "ce.ce"
click at [328, 342] on img at bounding box center [324, 341] width 22 height 22
click at [140, 159] on input "ce.ce" at bounding box center [421, 148] width 638 height 22
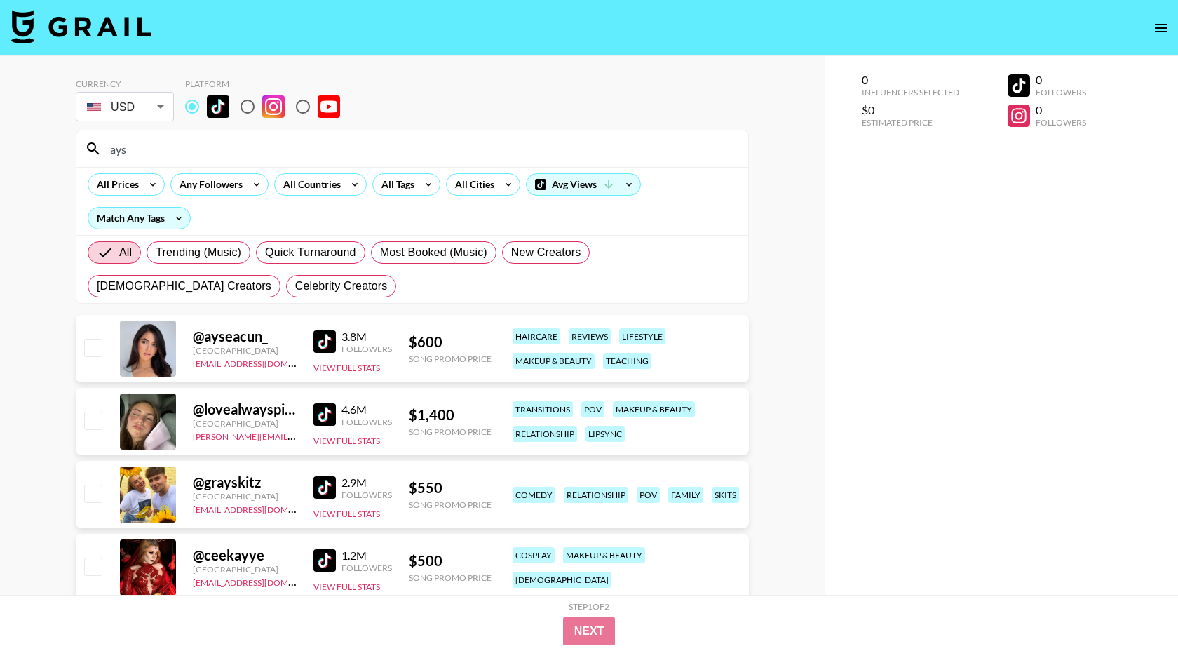
type input "ays"
click at [326, 336] on img at bounding box center [324, 341] width 22 height 22
